Goal: Task Accomplishment & Management: Manage account settings

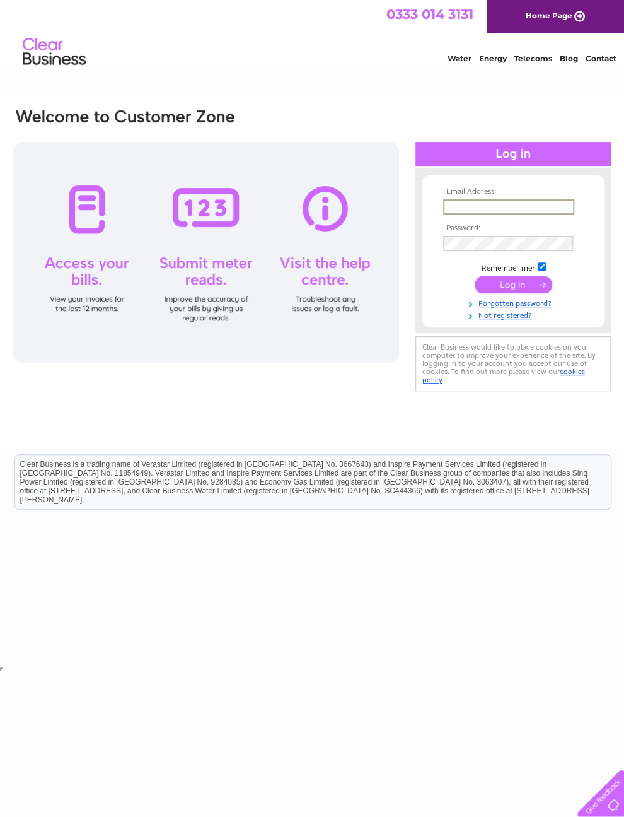
type input "[EMAIL_ADDRESS][DOMAIN_NAME]"
click at [513, 289] on input "submit" at bounding box center [514, 285] width 78 height 18
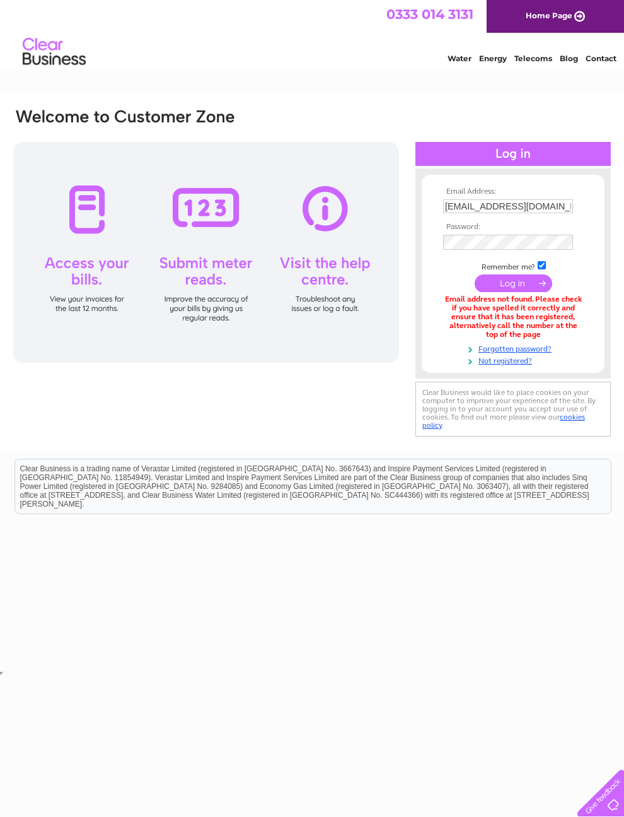
click at [520, 292] on input "submit" at bounding box center [514, 283] width 78 height 18
click at [569, 22] on link "Home Page" at bounding box center [556, 16] width 138 height 33
